Goal: Task Accomplishment & Management: Manage account settings

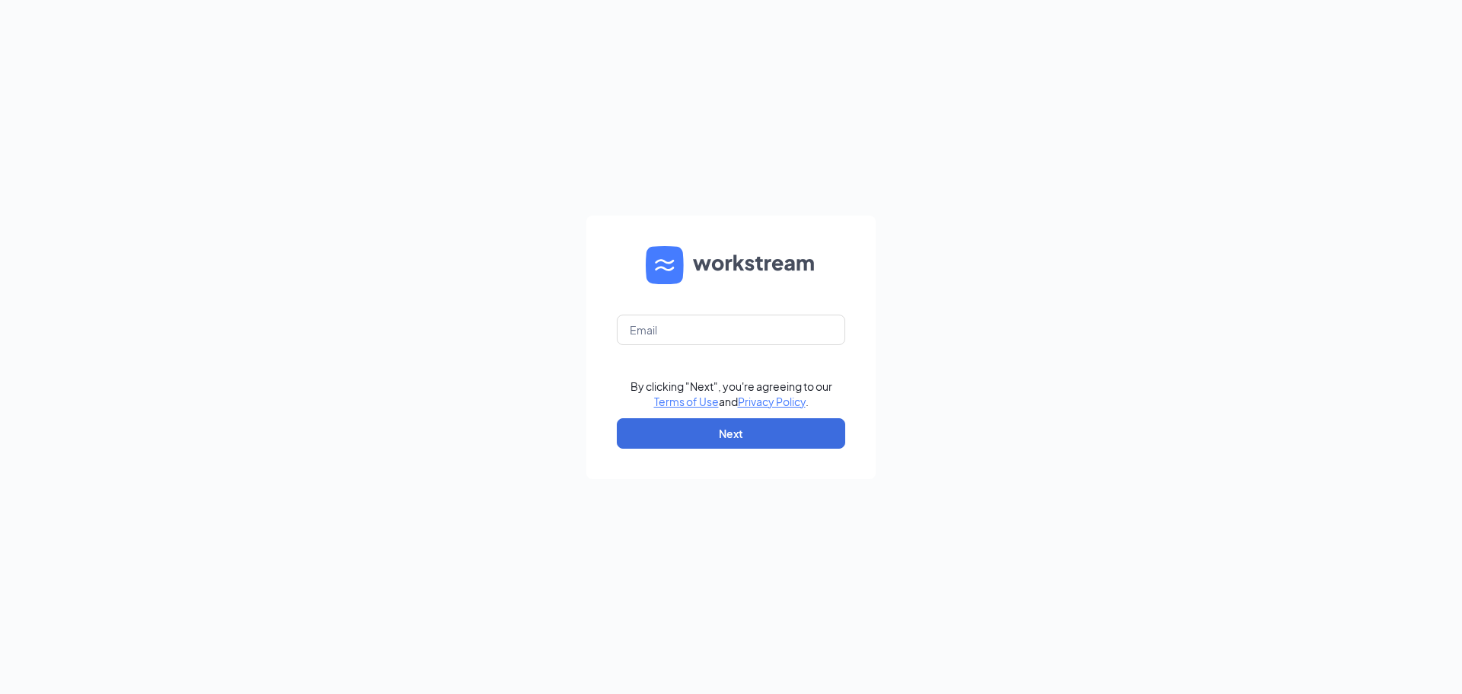
type input "[PERSON_NAME][EMAIL_ADDRESS][DOMAIN_NAME]"
click at [735, 442] on button "Next" at bounding box center [731, 433] width 228 height 30
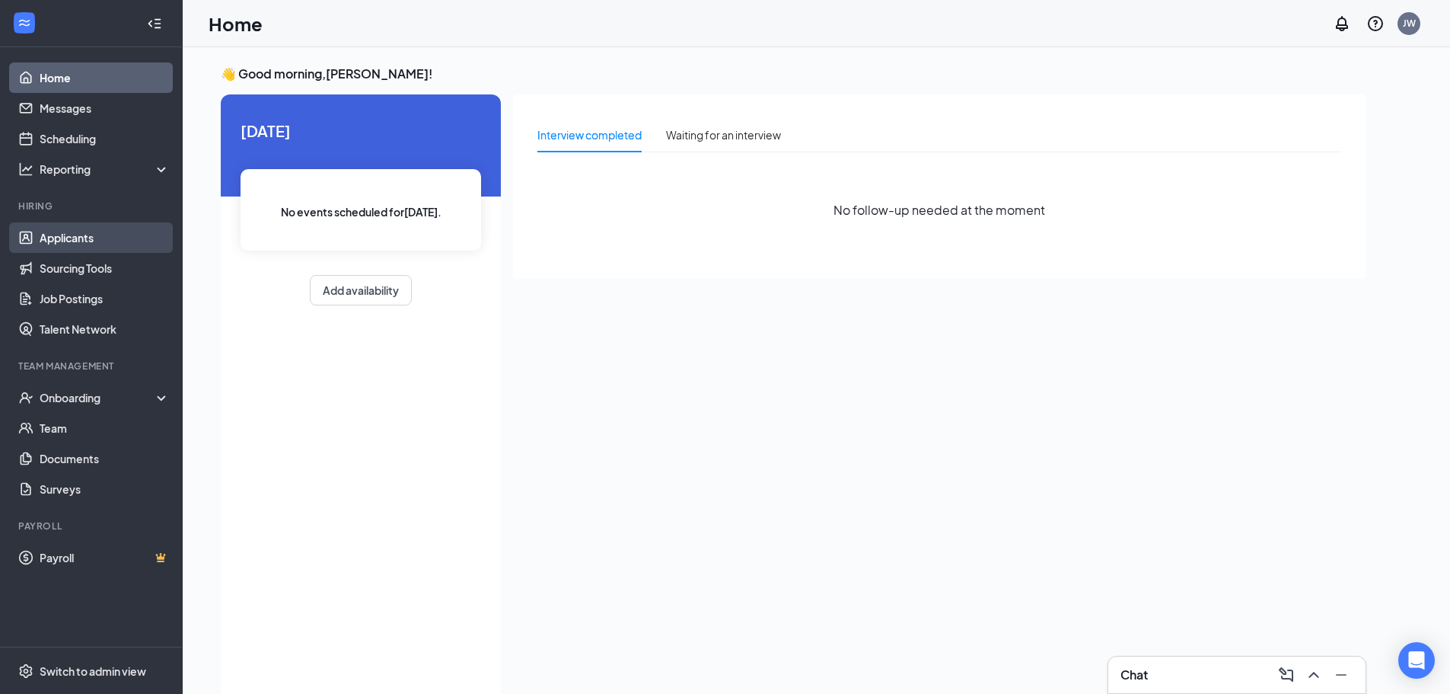
click at [76, 245] on link "Applicants" at bounding box center [105, 237] width 130 height 30
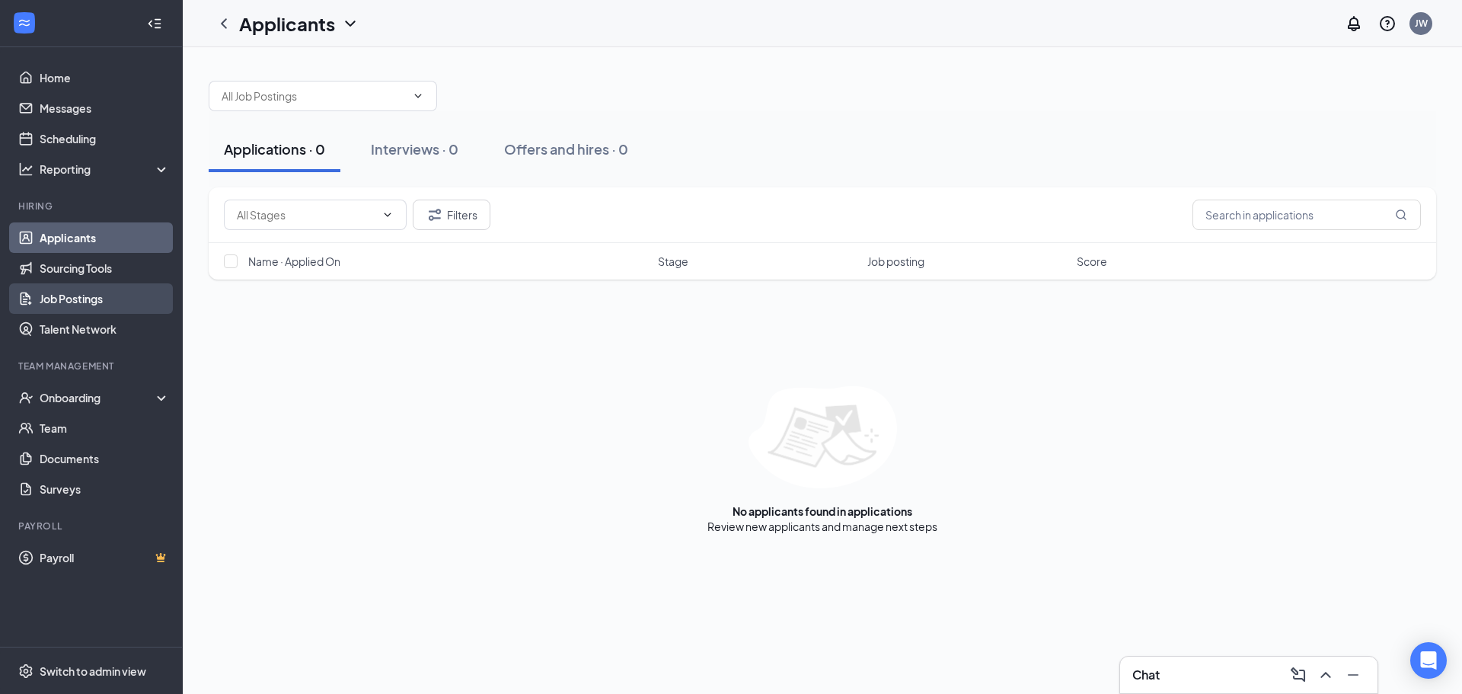
click at [85, 304] on link "Job Postings" at bounding box center [105, 298] width 130 height 30
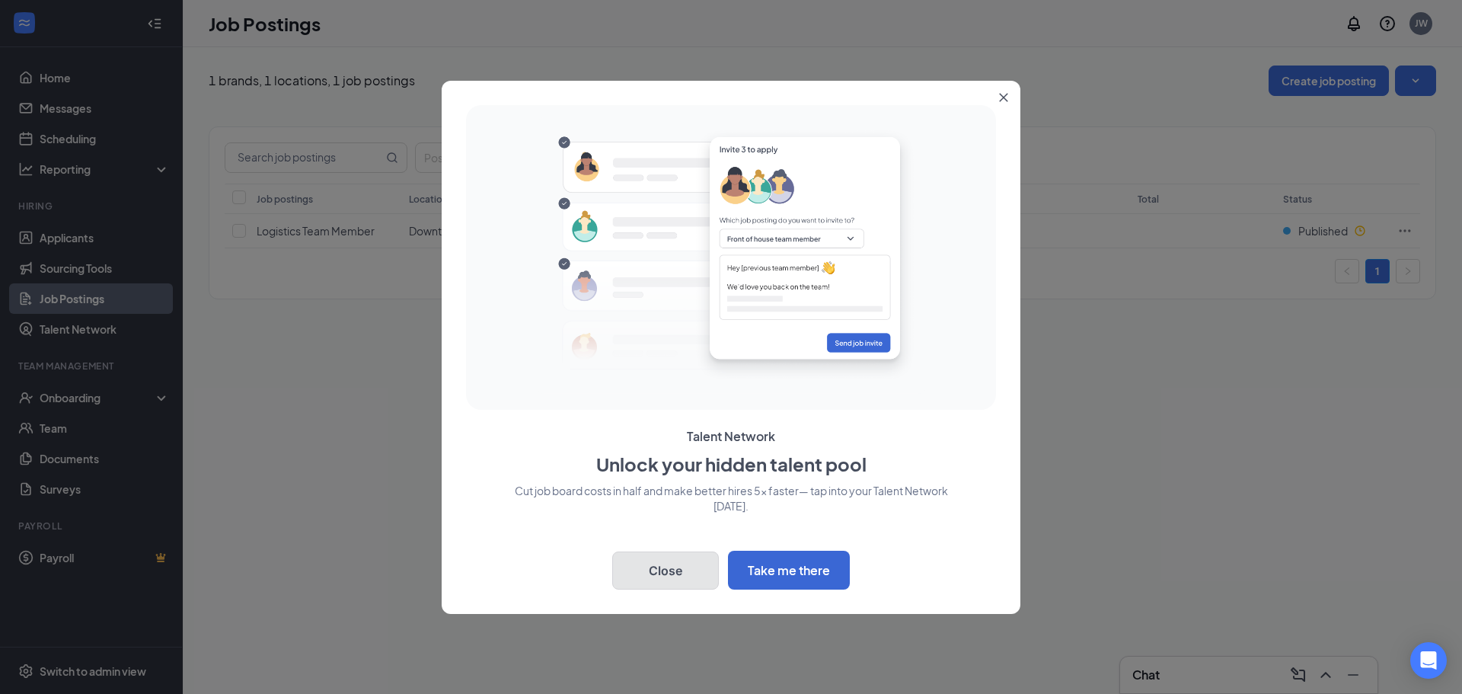
click at [683, 581] on button "Close" at bounding box center [665, 570] width 107 height 38
